Goal: Task Accomplishment & Management: Use online tool/utility

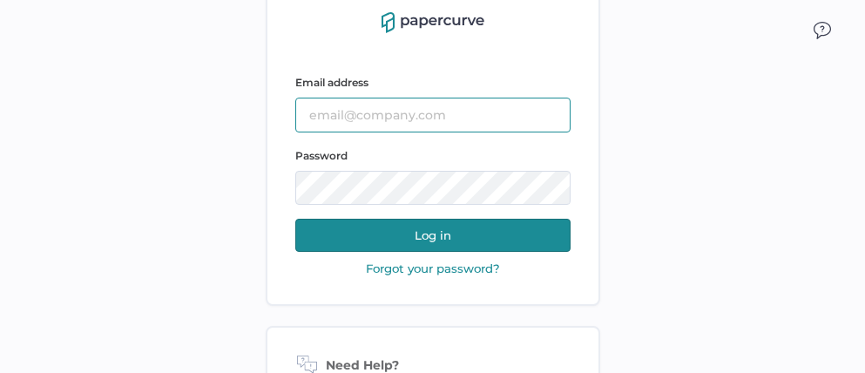
type input "jeffrey.kent@papercurve.com"
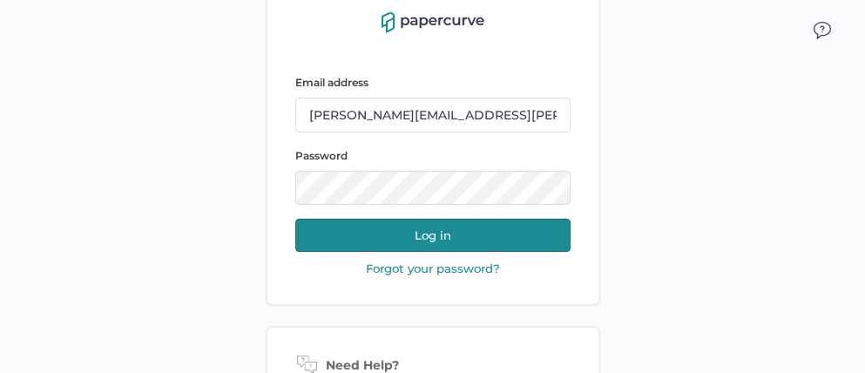
click at [433, 237] on button "Log in" at bounding box center [432, 235] width 275 height 33
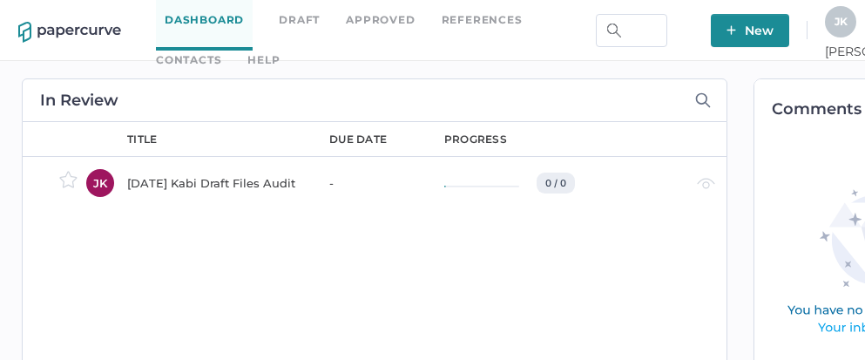
click at [221, 51] on link "Contacts" at bounding box center [188, 60] width 65 height 19
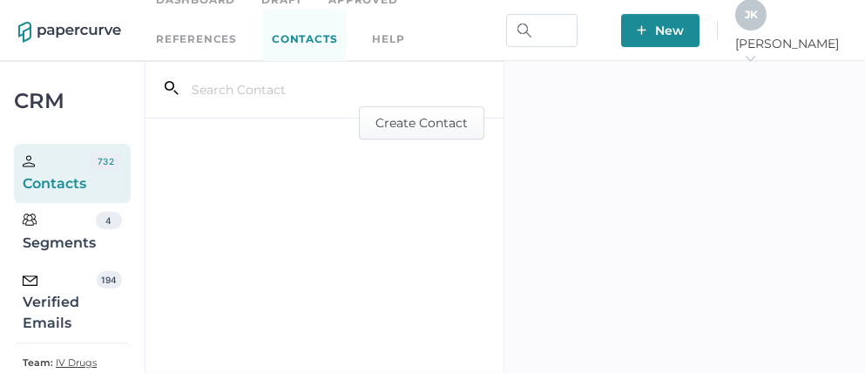
click at [48, 300] on div "Verified Emails" at bounding box center [60, 302] width 74 height 63
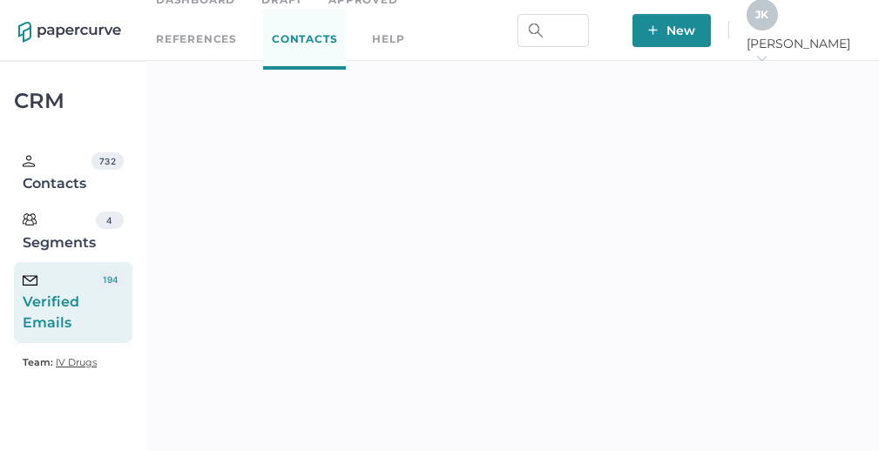
click at [778, 29] on div "J K" at bounding box center [761, 14] width 31 height 31
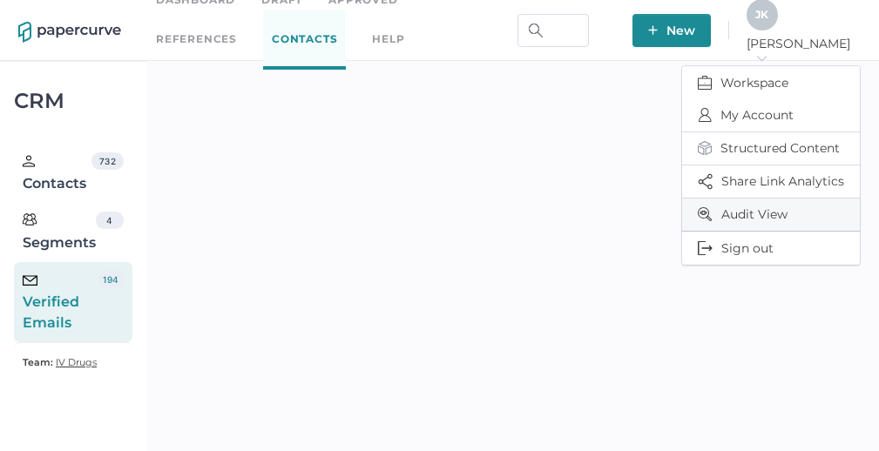
click at [739, 207] on span "Audit View" at bounding box center [771, 215] width 146 height 32
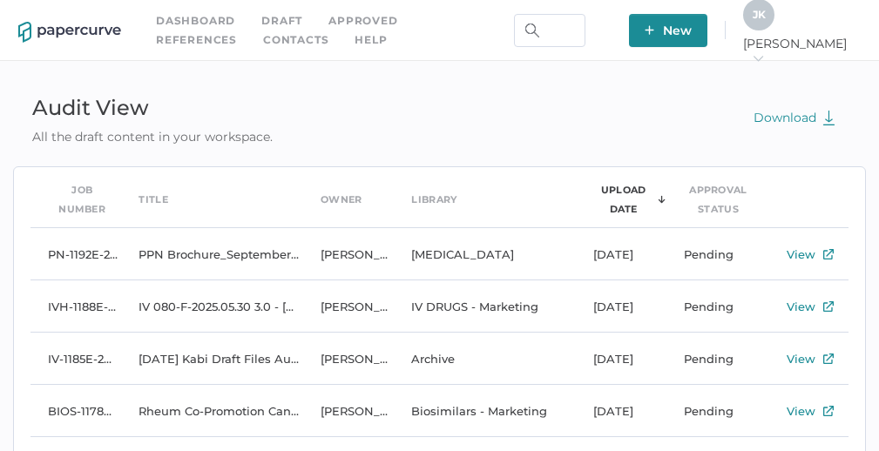
click at [766, 20] on span "J K" at bounding box center [758, 14] width 13 height 13
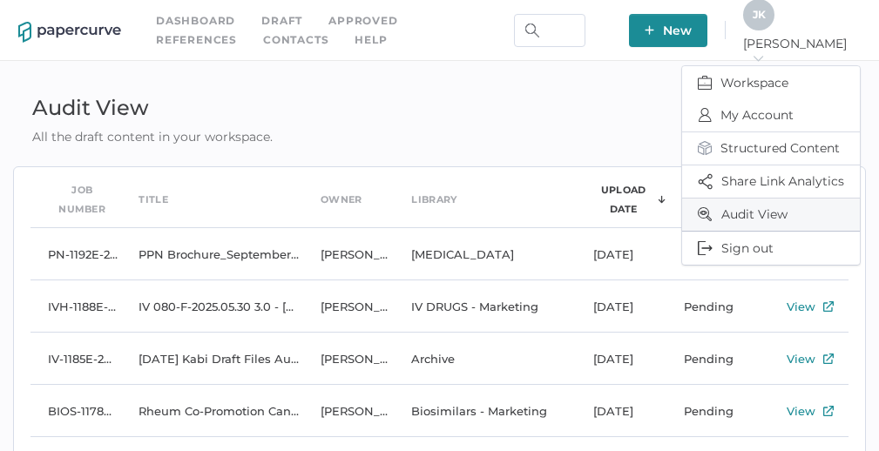
click at [746, 211] on span "Audit View" at bounding box center [771, 215] width 146 height 32
click at [750, 71] on span "Workspace" at bounding box center [771, 82] width 146 height 33
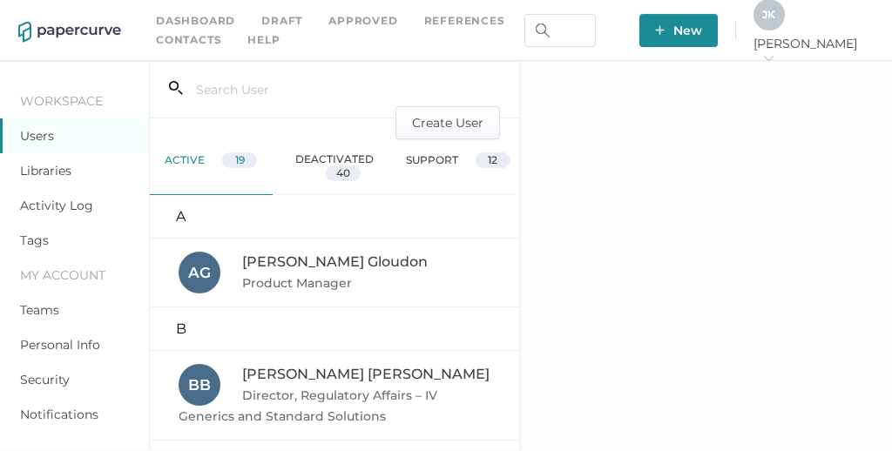
click at [52, 207] on link "Activity Log" at bounding box center [56, 206] width 73 height 16
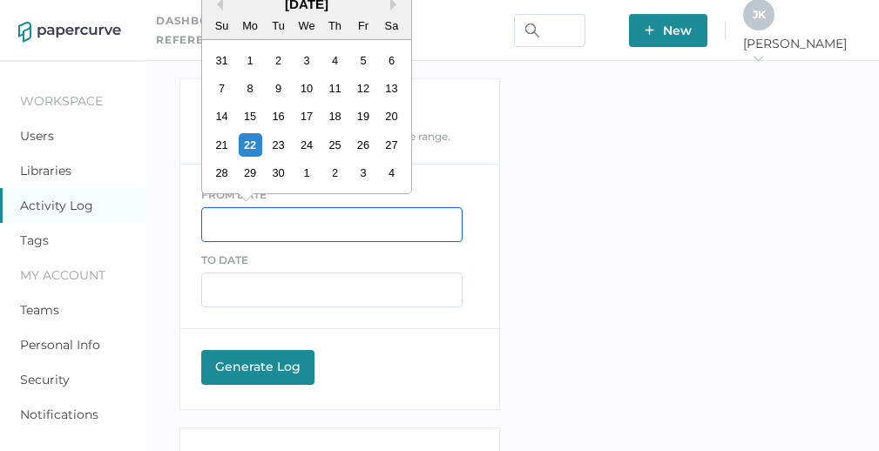
click at [238, 219] on input "text" at bounding box center [331, 224] width 261 height 35
click at [219, 146] on div "21" at bounding box center [222, 145] width 24 height 24
type input "[DATE]"
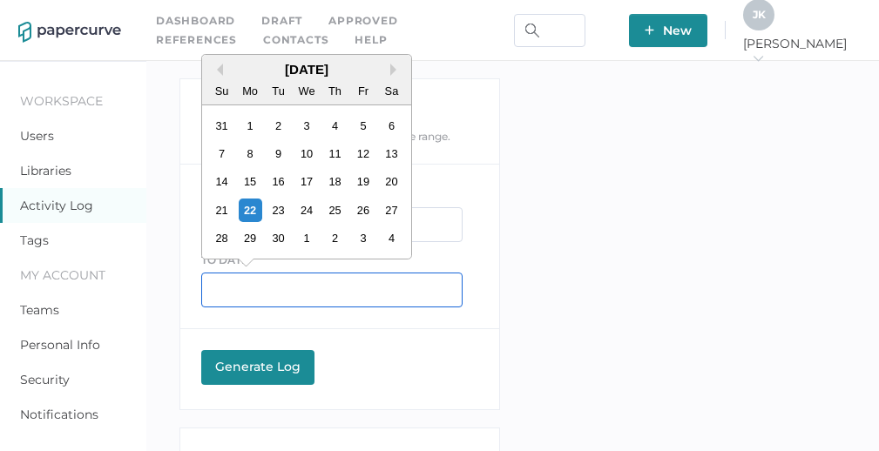
click at [217, 287] on input "text" at bounding box center [331, 290] width 261 height 35
click at [274, 210] on div "23" at bounding box center [278, 211] width 24 height 24
type input "[DATE]"
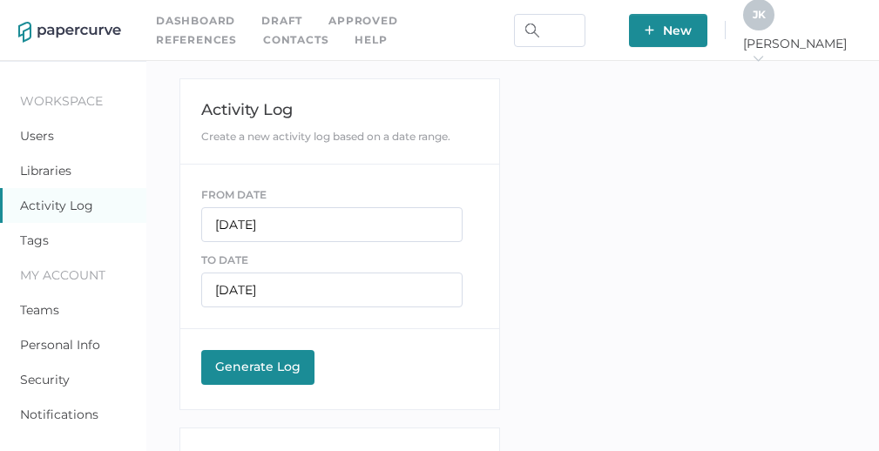
click at [248, 375] on button "Generate Log Processing" at bounding box center [257, 367] width 113 height 35
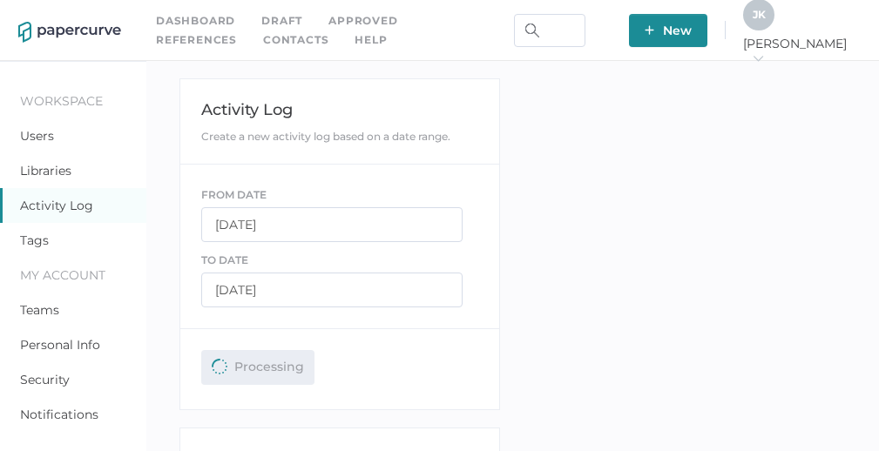
scroll to position [170, 0]
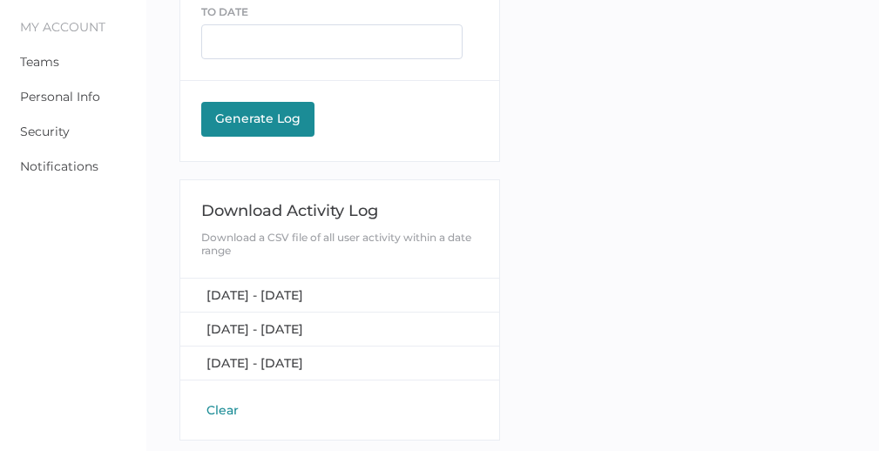
scroll to position [250, 0]
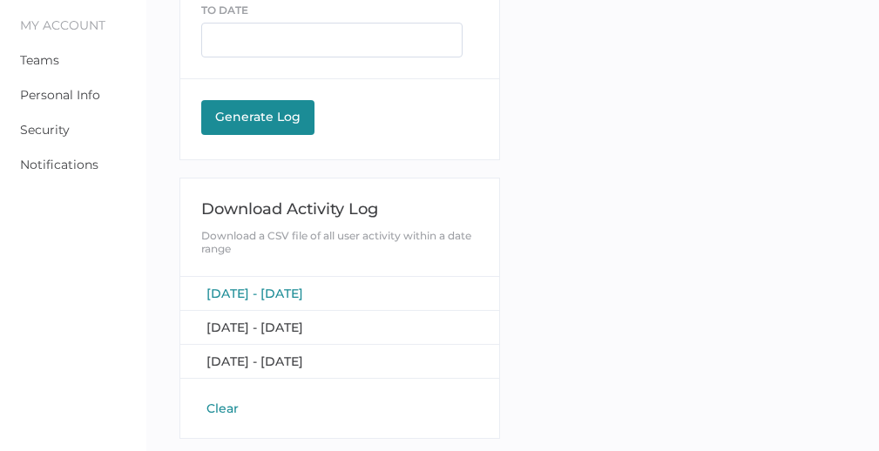
click at [303, 288] on span "September 21, 2025 - September 23, 2025" at bounding box center [254, 294] width 97 height 16
